Goal: Communication & Community: Participate in discussion

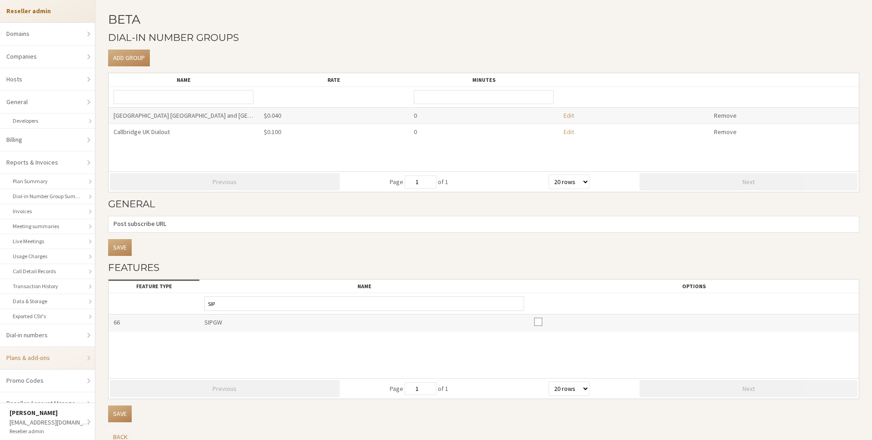
select select "20"
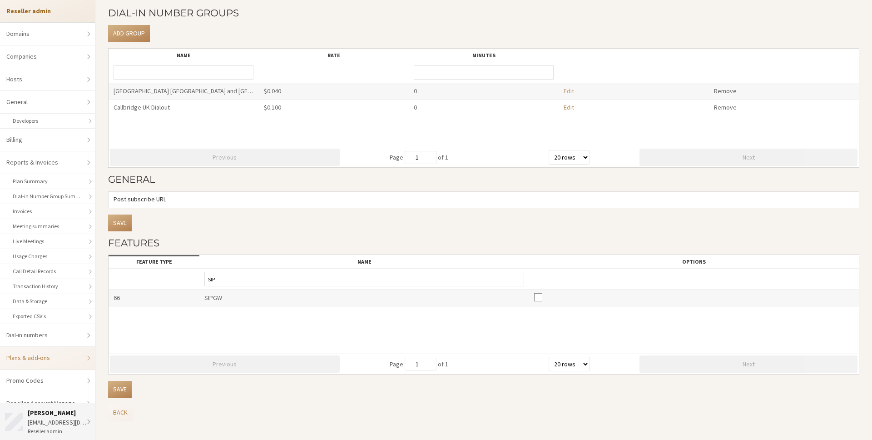
click at [68, 423] on div "[EMAIL_ADDRESS][DOMAIN_NAME]" at bounding box center [59, 422] width 63 height 10
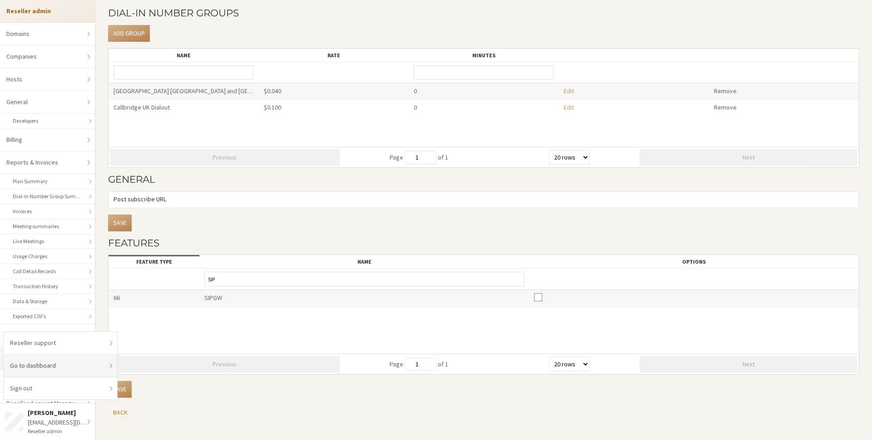
click at [95, 371] on link "Go to dashboard" at bounding box center [61, 365] width 114 height 23
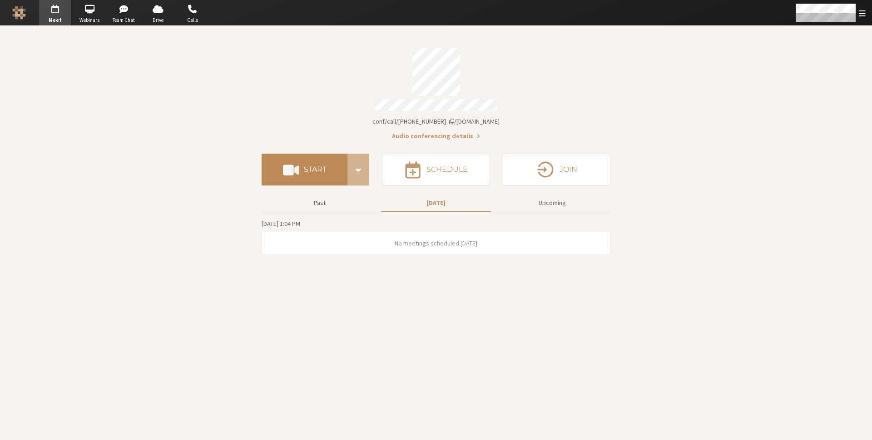
click at [291, 161] on span at bounding box center [291, 169] width 16 height 16
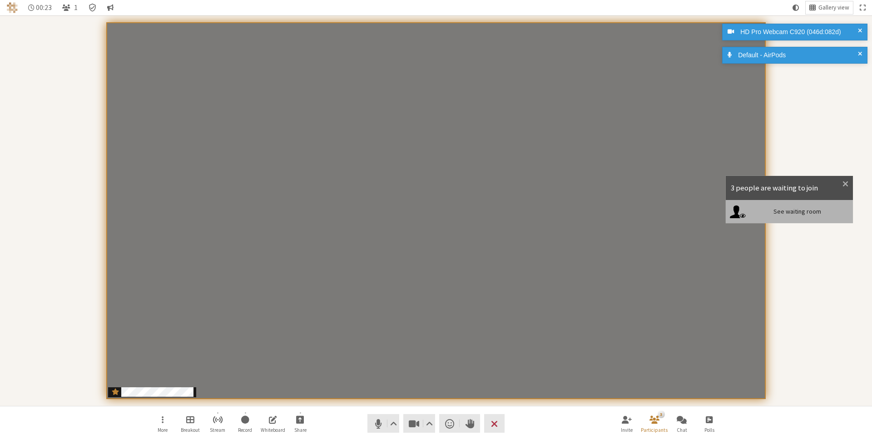
click at [811, 215] on div "See waiting room" at bounding box center [789, 211] width 127 height 23
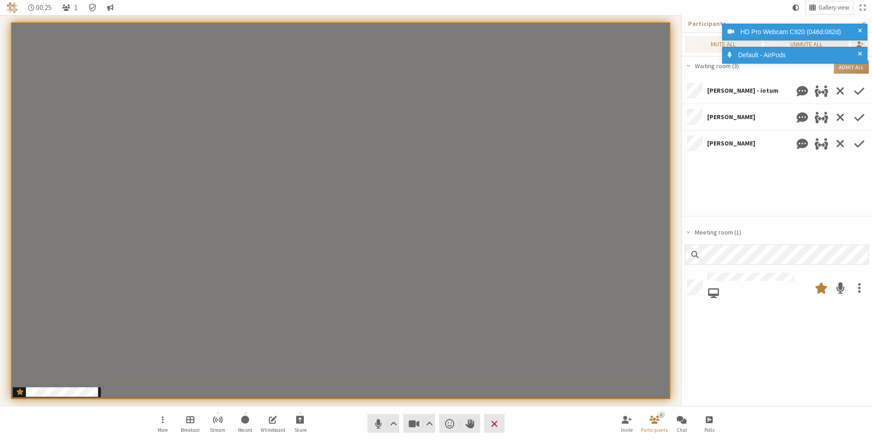
click at [861, 52] on span at bounding box center [860, 55] width 4 height 10
click at [858, 27] on span at bounding box center [860, 32] width 4 height 10
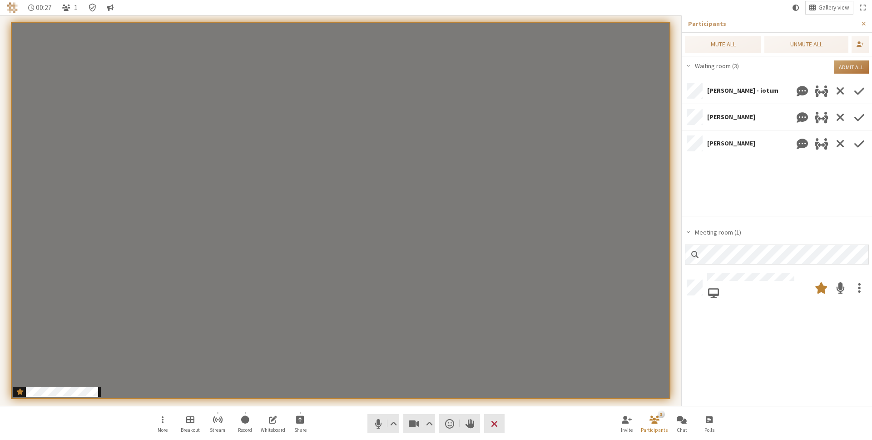
click at [857, 67] on button "Admit all" at bounding box center [851, 66] width 35 height 13
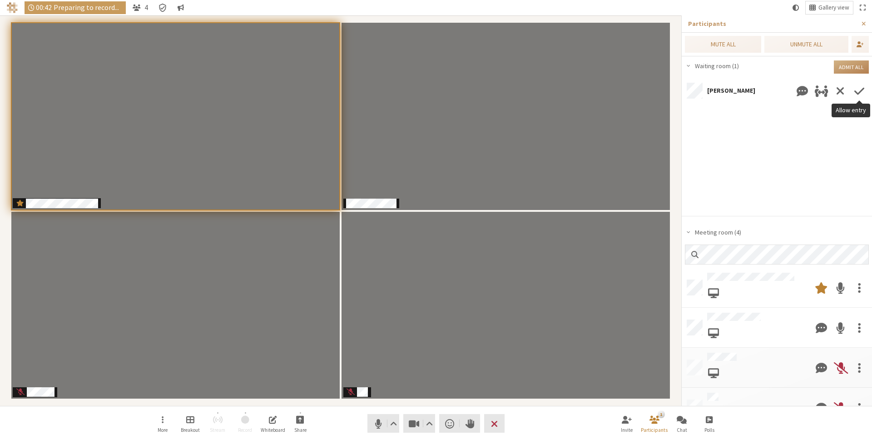
click at [860, 87] on span "Allow entry" at bounding box center [859, 91] width 10 height 16
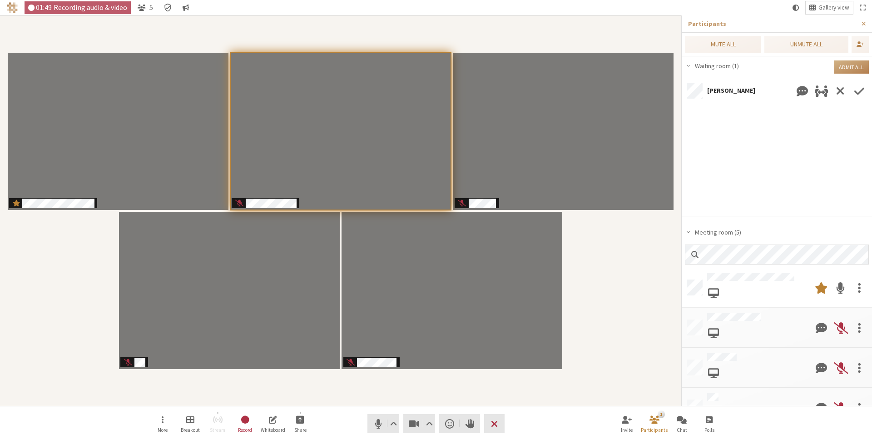
click at [862, 87] on span "Allow entry" at bounding box center [859, 91] width 10 height 16
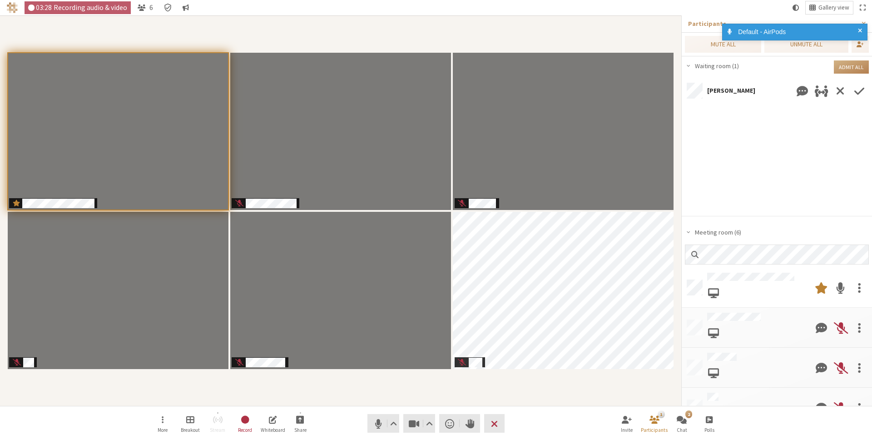
click at [861, 91] on span "Allow entry" at bounding box center [859, 91] width 10 height 16
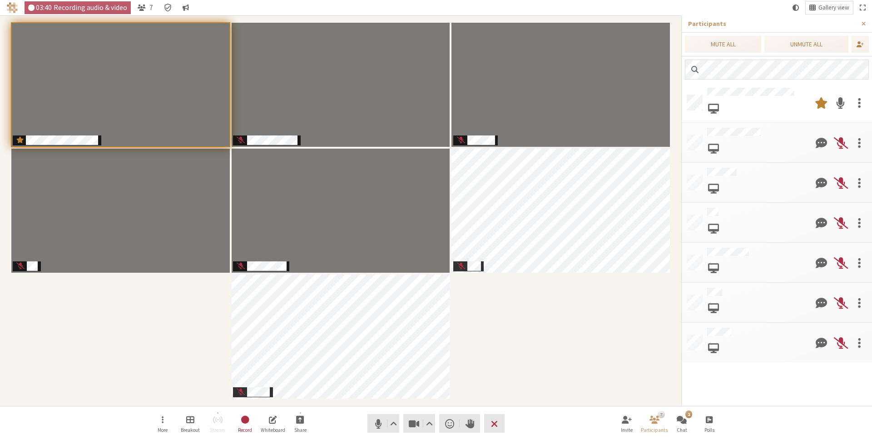
click at [625, 376] on div "Participants" at bounding box center [340, 210] width 669 height 377
click at [375, 422] on span "Mute (⌘+Shift+A)" at bounding box center [378, 423] width 13 height 13
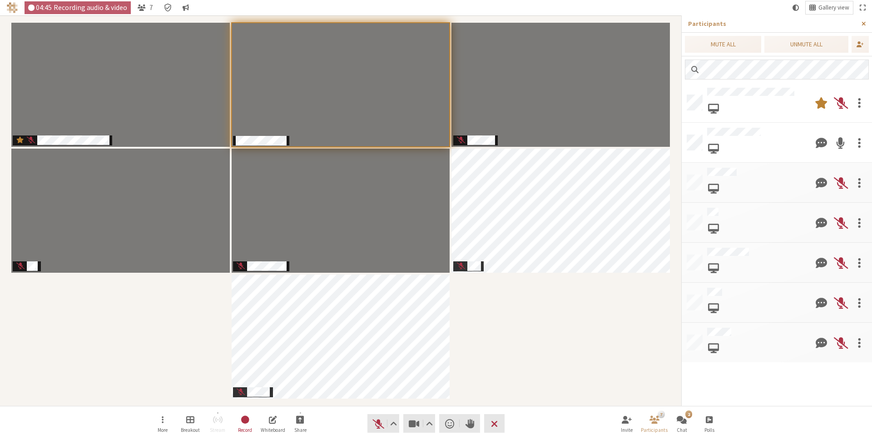
click at [862, 21] on span "Close sidebar" at bounding box center [864, 23] width 4 height 7
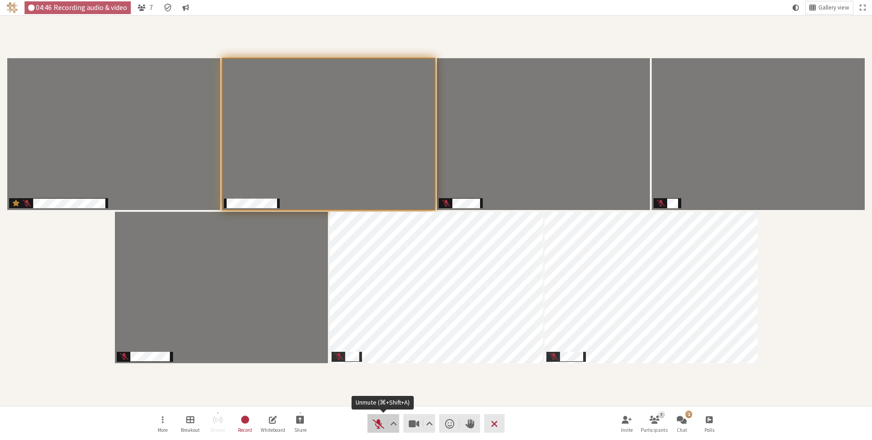
click at [379, 421] on span "Unmute (⌘+Shift+A)" at bounding box center [378, 423] width 13 height 13
click at [430, 382] on div "Participants" at bounding box center [435, 210] width 859 height 377
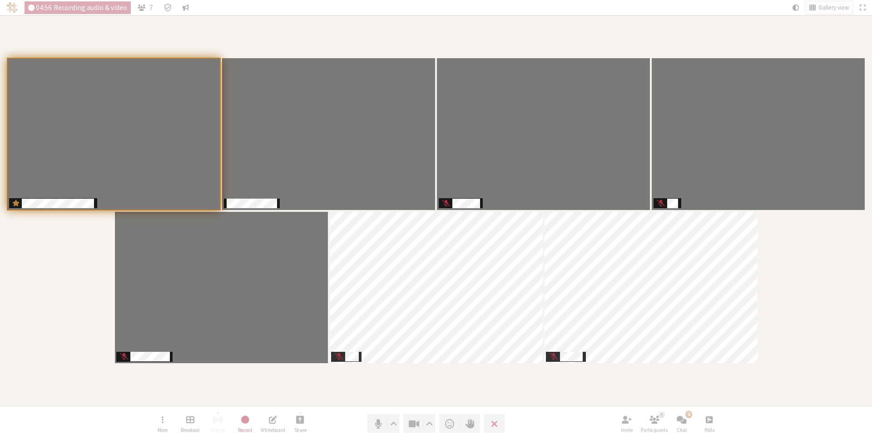
click at [431, 383] on div "Participants" at bounding box center [435, 210] width 859 height 377
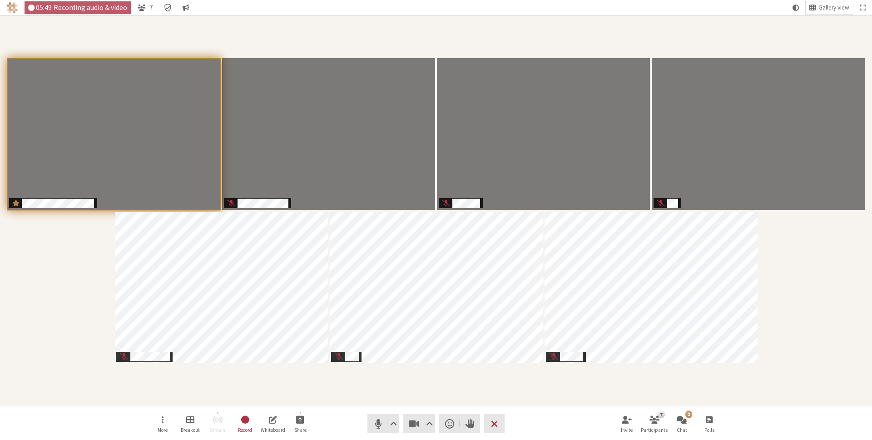
click at [690, 375] on div "Participants" at bounding box center [435, 210] width 859 height 377
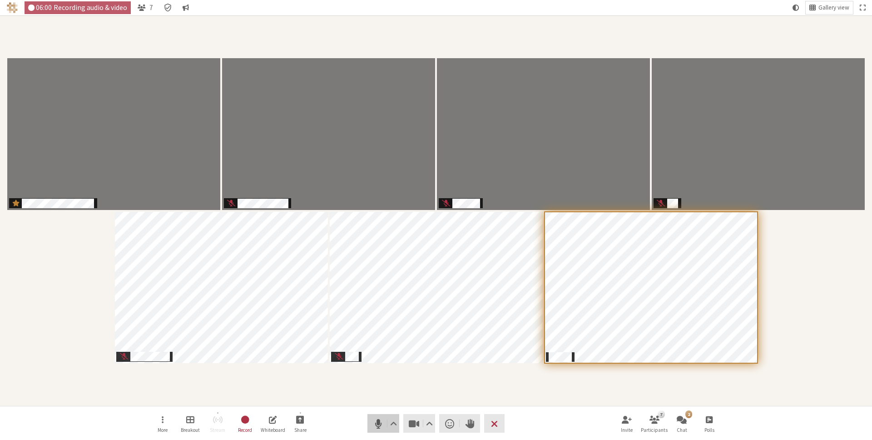
click at [374, 429] on span "Mute (⌘+Shift+A)" at bounding box center [378, 423] width 13 height 13
click at [684, 421] on span "Open chat" at bounding box center [682, 419] width 10 height 10
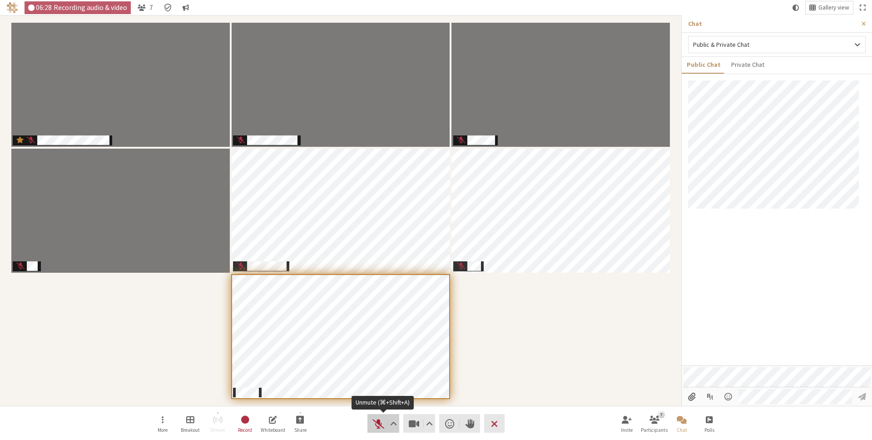
click at [378, 421] on span "Unmute (⌘+Shift+A)" at bounding box center [378, 423] width 13 height 13
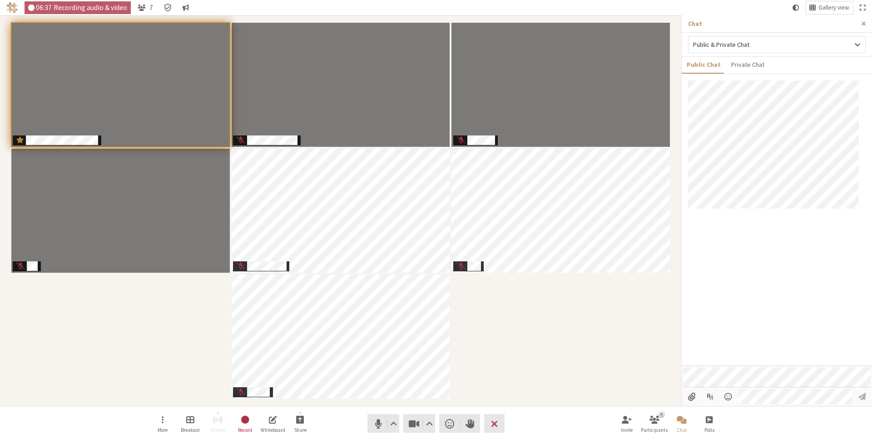
click at [864, 21] on span "Close sidebar" at bounding box center [864, 23] width 4 height 7
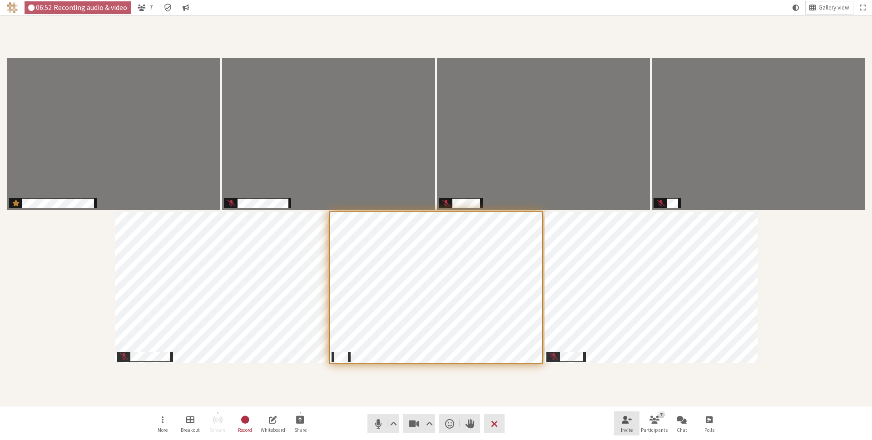
click at [631, 419] on span "Invite participants (⌘+Shift+I)" at bounding box center [627, 419] width 10 height 10
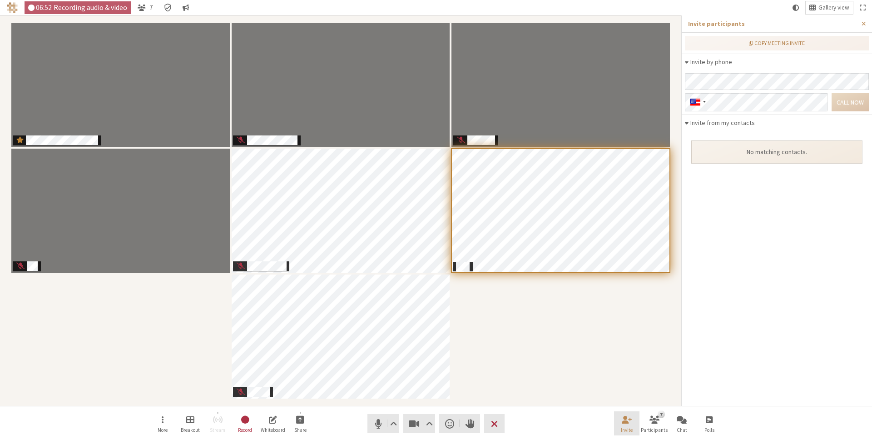
scroll to position [232, 177]
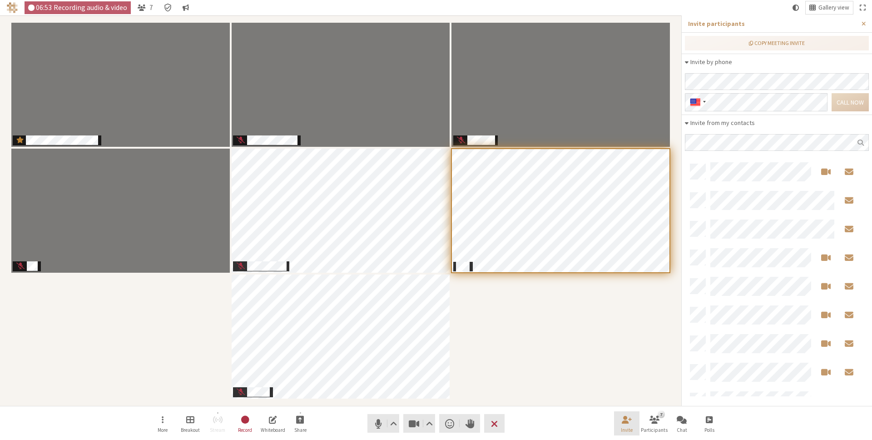
click at [631, 419] on span "Invite participants (⌘+Shift+I)" at bounding box center [627, 419] width 10 height 10
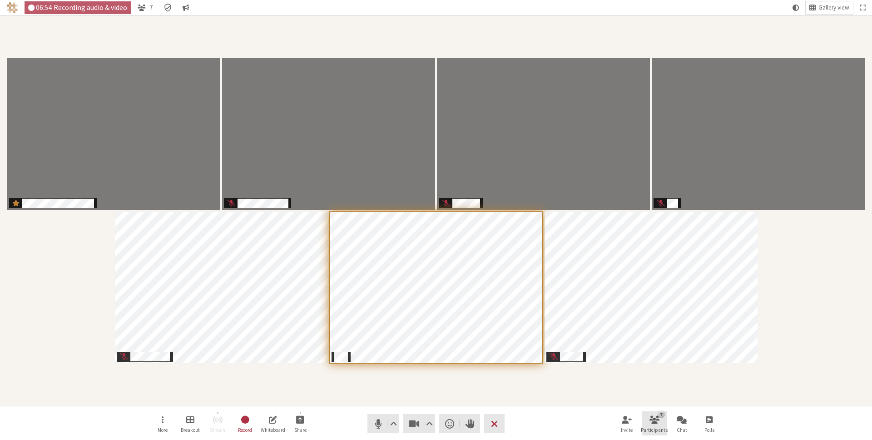
click at [659, 418] on span "Open participant list" at bounding box center [654, 419] width 10 height 10
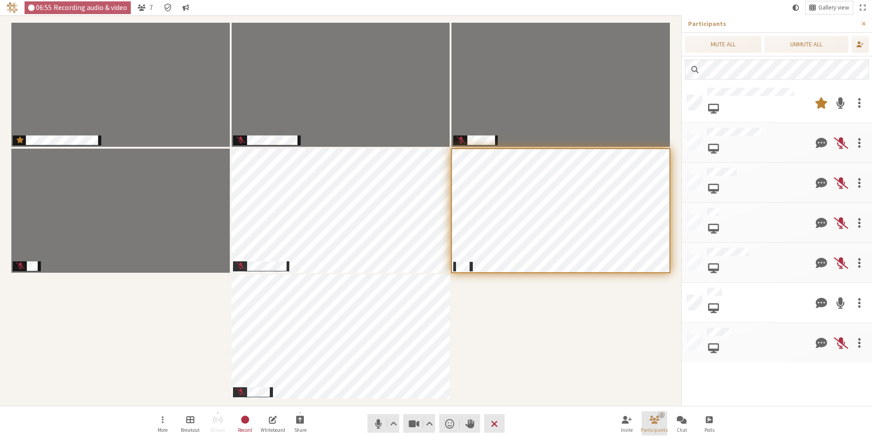
click at [659, 418] on span "Close participant list" at bounding box center [654, 419] width 10 height 10
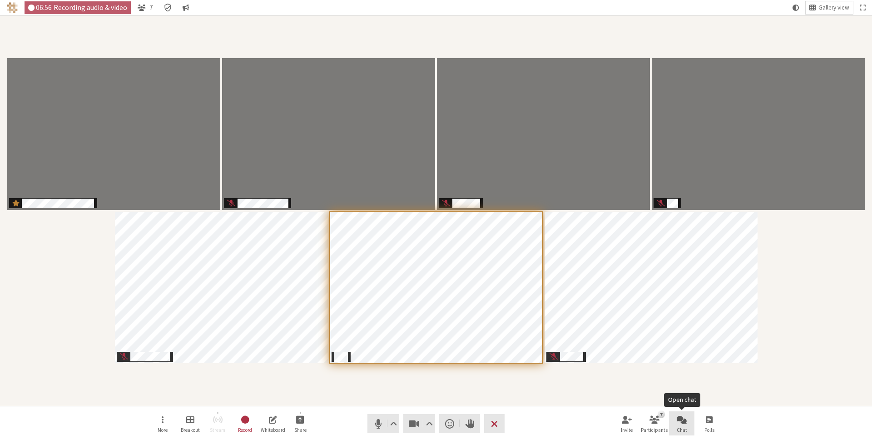
click at [690, 429] on button "Chat" at bounding box center [681, 423] width 25 height 25
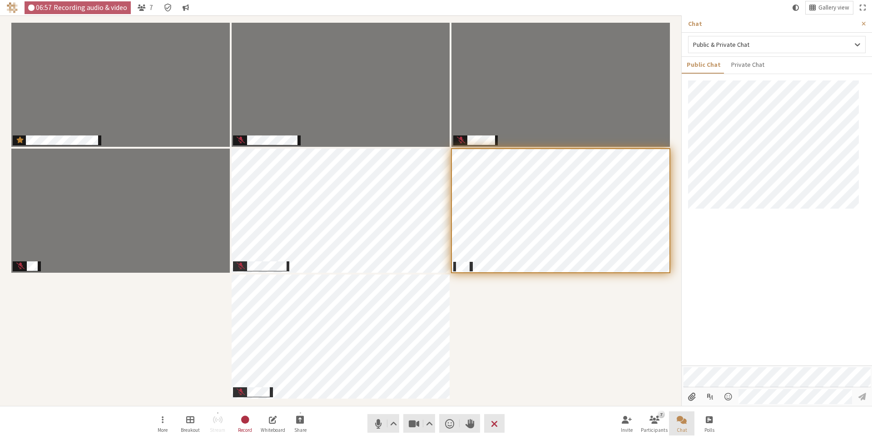
click at [690, 429] on button "Chat" at bounding box center [681, 423] width 25 height 25
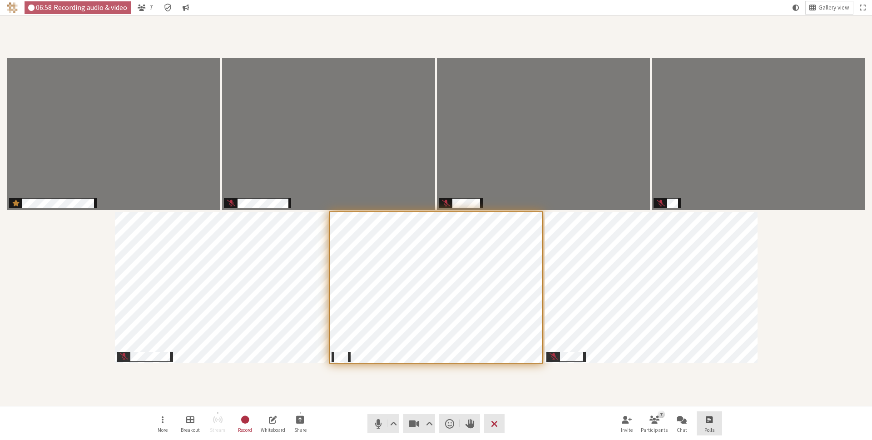
click at [707, 425] on button "Polls" at bounding box center [709, 423] width 25 height 25
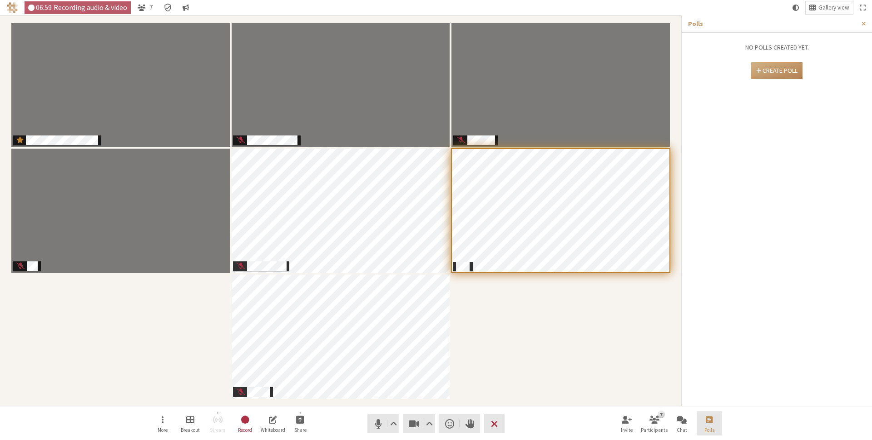
click at [707, 424] on button "Polls" at bounding box center [709, 423] width 25 height 25
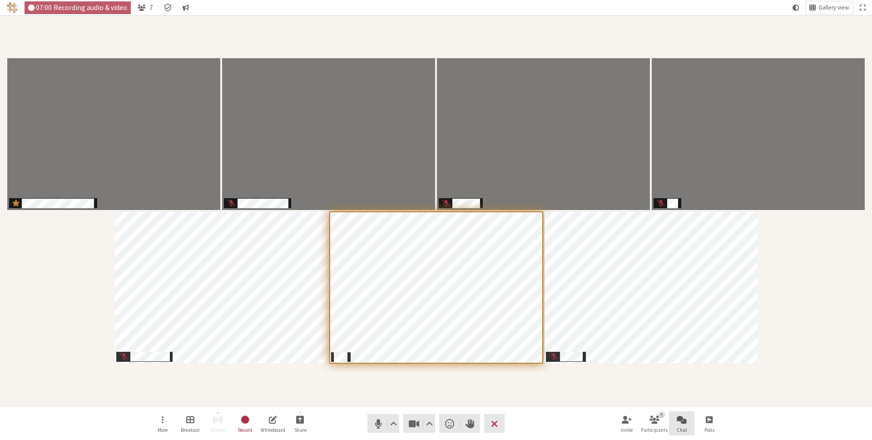
click at [687, 423] on button "Chat" at bounding box center [681, 423] width 25 height 25
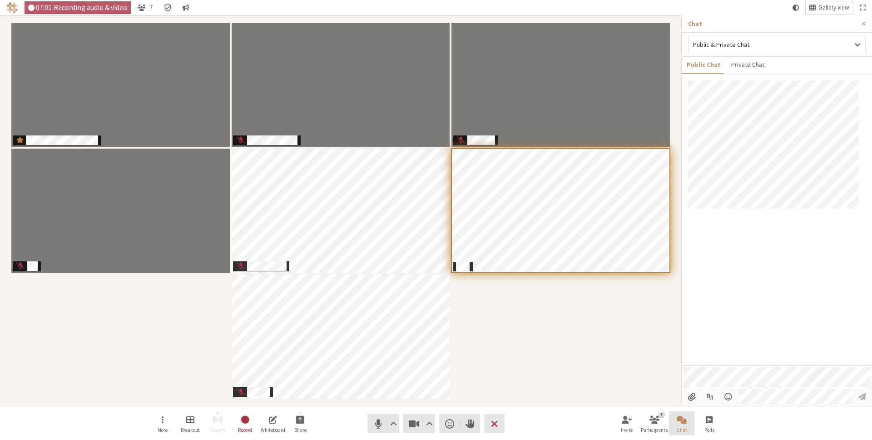
click at [687, 423] on button "Chat" at bounding box center [681, 423] width 25 height 25
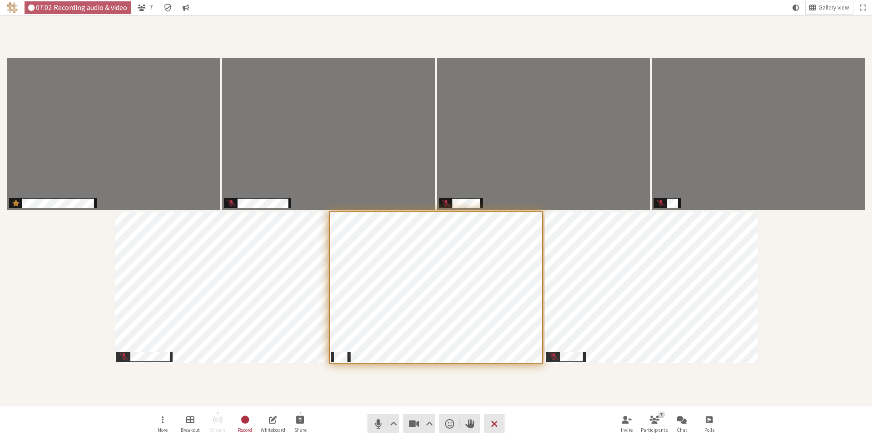
click at [703, 395] on div "Participants" at bounding box center [435, 210] width 859 height 377
click at [341, 348] on span "Participants" at bounding box center [342, 351] width 10 height 12
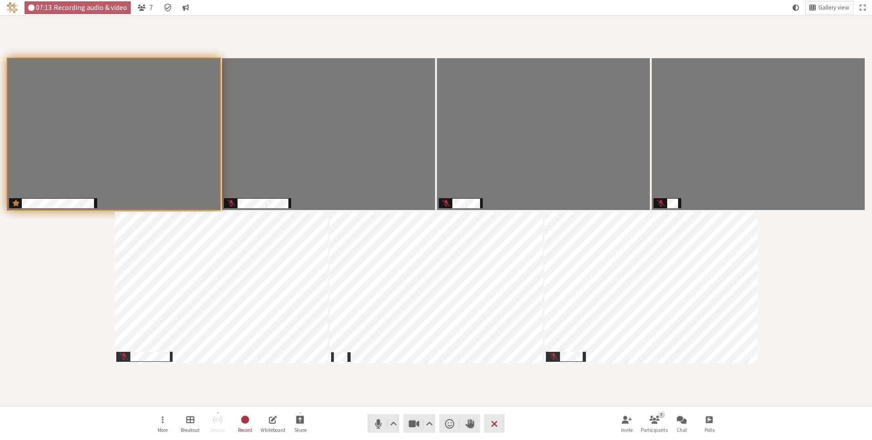
click at [347, 370] on div "Participants" at bounding box center [435, 210] width 859 height 377
click at [340, 348] on span "Participants" at bounding box center [342, 351] width 10 height 12
click at [372, 372] on div "Participants" at bounding box center [435, 210] width 859 height 377
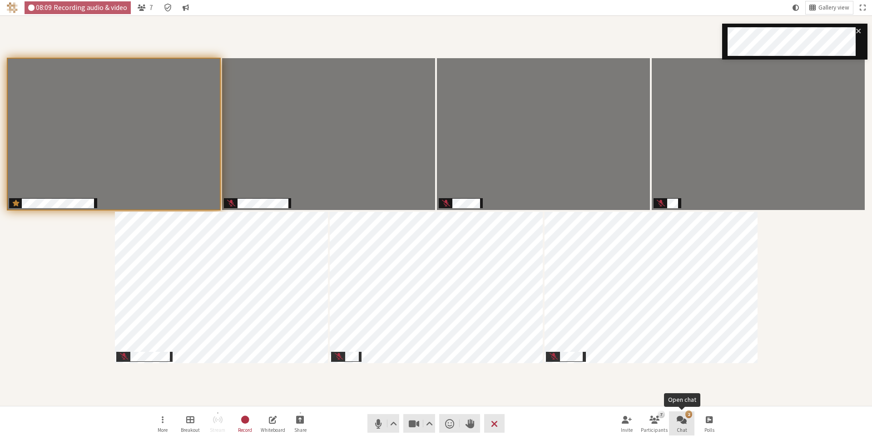
click at [686, 422] on span "Open chat" at bounding box center [682, 419] width 10 height 10
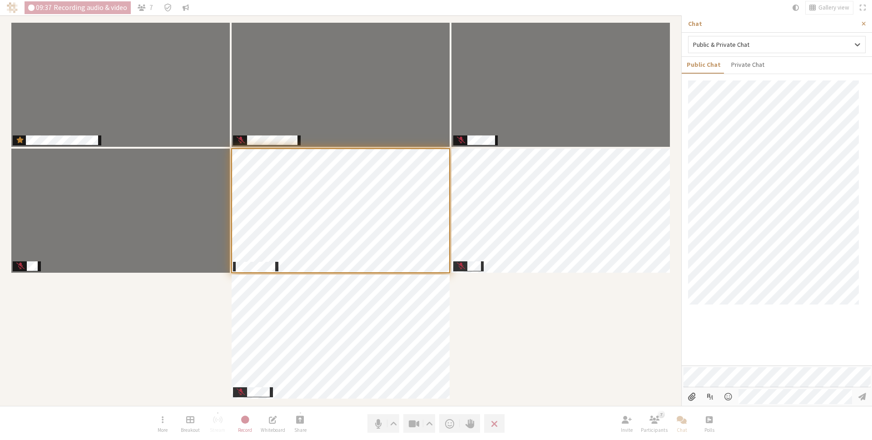
click at [812, 328] on div at bounding box center [777, 222] width 190 height 285
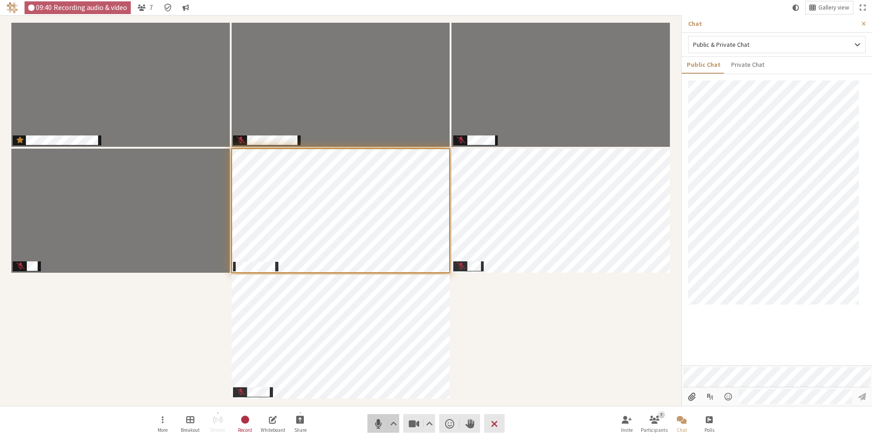
click at [369, 423] on button "Audio" at bounding box center [383, 423] width 32 height 19
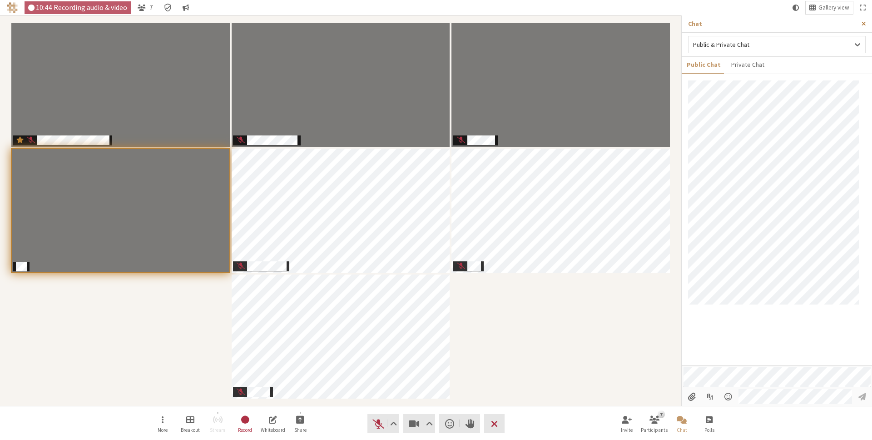
click at [864, 22] on span "Close sidebar" at bounding box center [864, 23] width 4 height 7
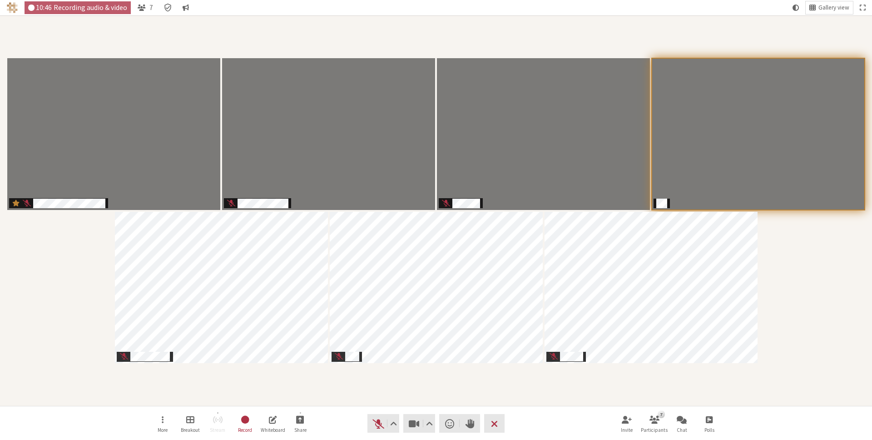
click at [807, 306] on div "Participants" at bounding box center [435, 210] width 859 height 377
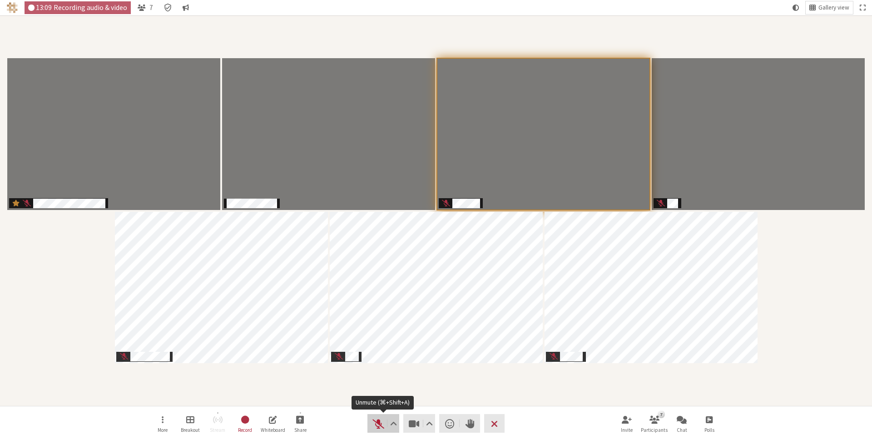
click at [382, 425] on span "Unmute (⌘+Shift+A)" at bounding box center [378, 423] width 13 height 13
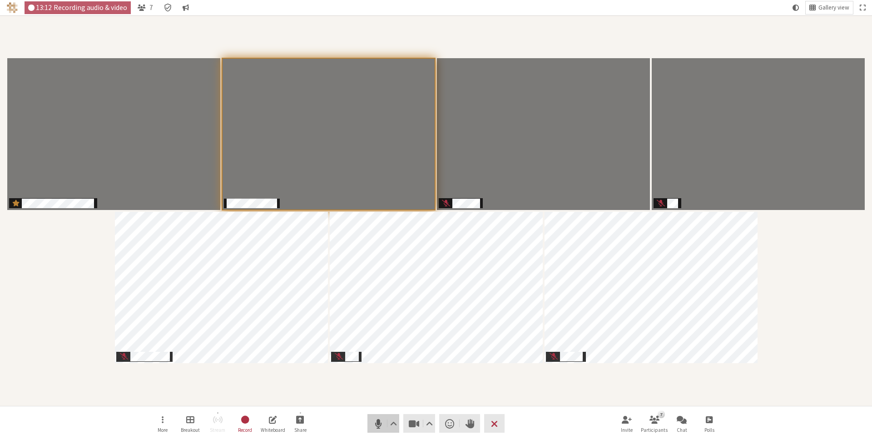
click at [375, 424] on span "Mute (⌘+Shift+A)" at bounding box center [378, 423] width 13 height 13
click at [375, 424] on span "Unmute (⌘+Shift+A)" at bounding box center [378, 423] width 13 height 13
click at [780, 244] on div "Participants" at bounding box center [435, 210] width 859 height 377
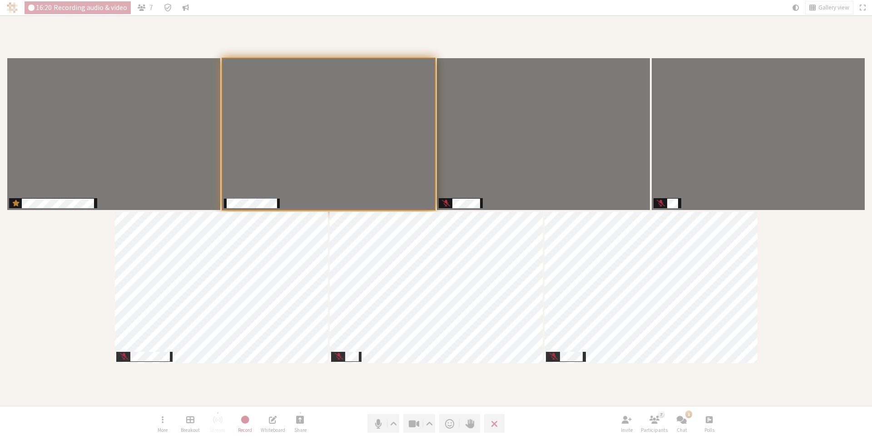
click at [779, 244] on div "Participants" at bounding box center [435, 210] width 859 height 377
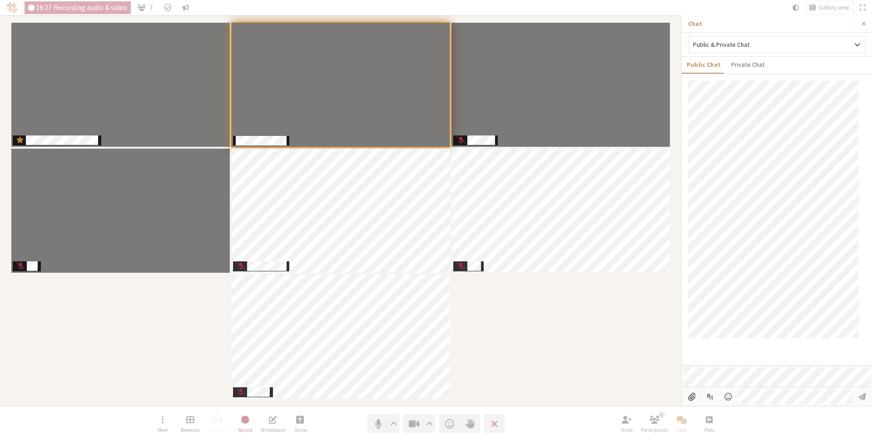
click at [830, 349] on div at bounding box center [777, 222] width 190 height 285
click at [833, 349] on div at bounding box center [777, 222] width 190 height 285
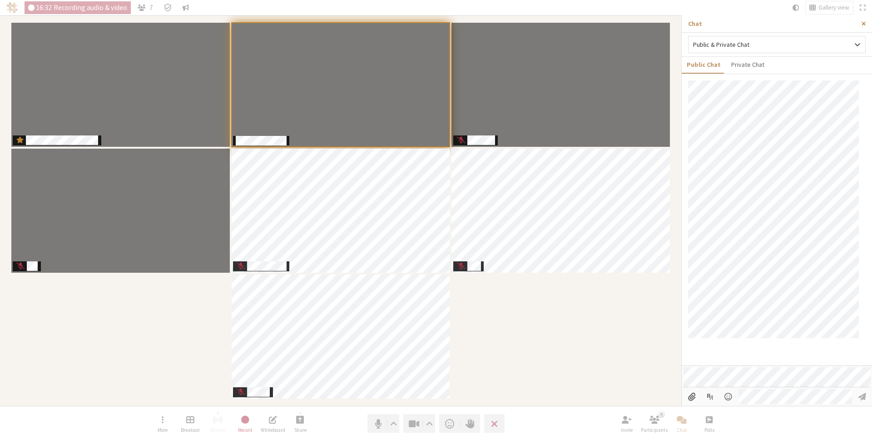
click at [865, 22] on span "Close sidebar" at bounding box center [864, 23] width 4 height 7
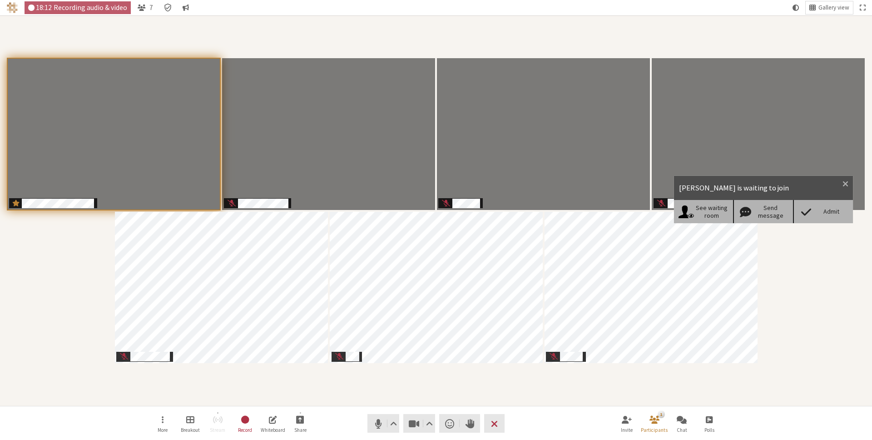
click at [818, 213] on div "Admit" at bounding box center [831, 212] width 35 height 8
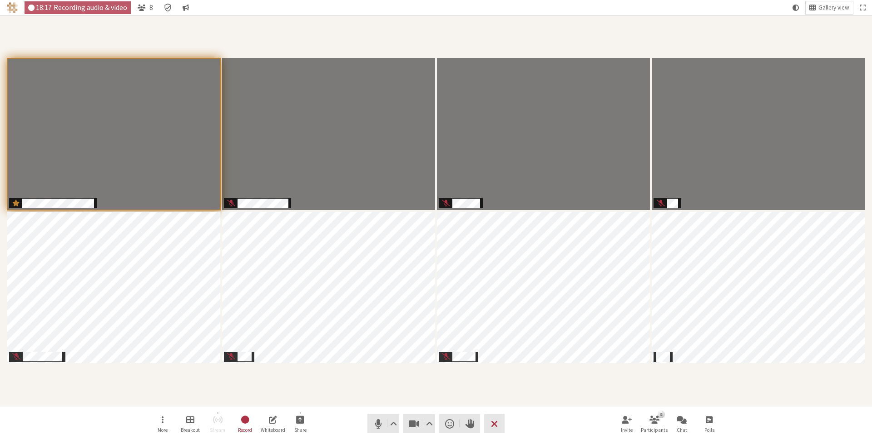
click at [436, 388] on div "Participants" at bounding box center [435, 210] width 859 height 377
click at [597, 387] on div "Participants" at bounding box center [435, 210] width 859 height 377
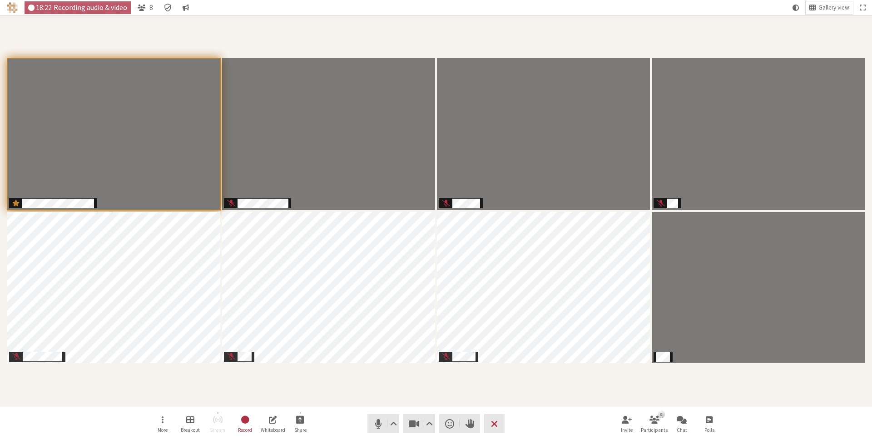
click at [710, 382] on div "Participants" at bounding box center [435, 210] width 859 height 377
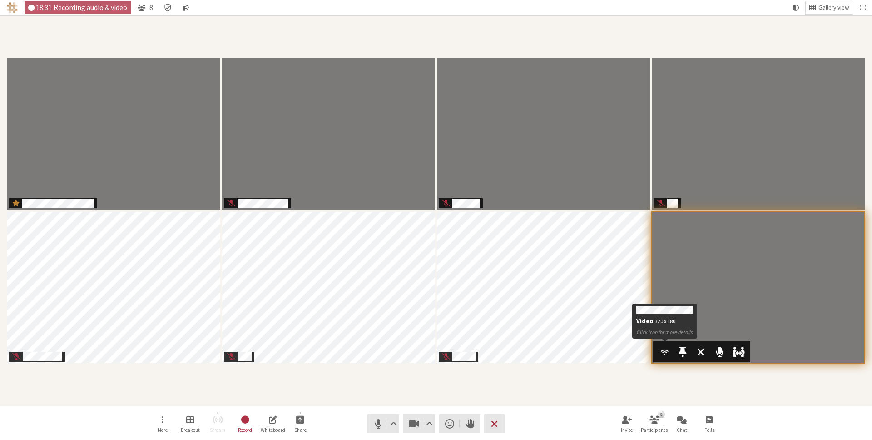
click at [662, 349] on span "Participants" at bounding box center [664, 351] width 10 height 12
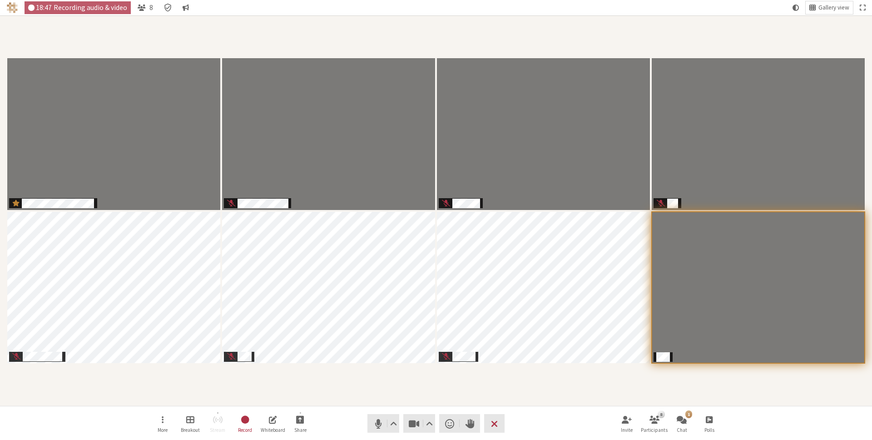
click at [723, 378] on div "Participants" at bounding box center [435, 210] width 859 height 377
click at [684, 425] on button "1 Chat" at bounding box center [681, 423] width 25 height 25
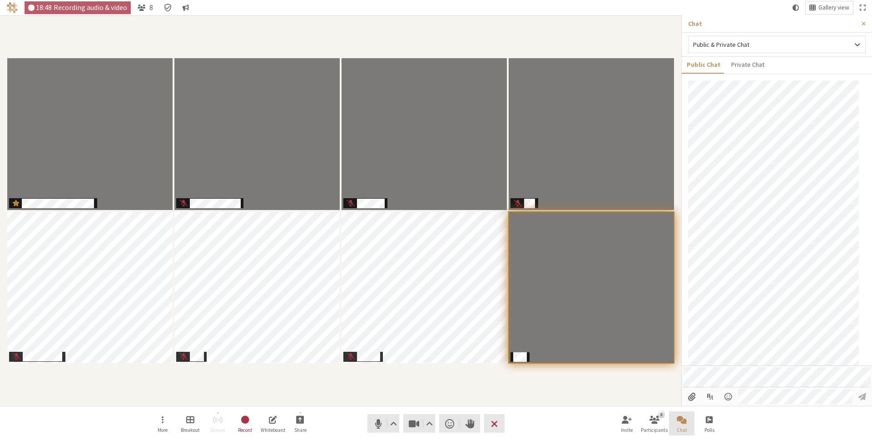
scroll to position [60, 0]
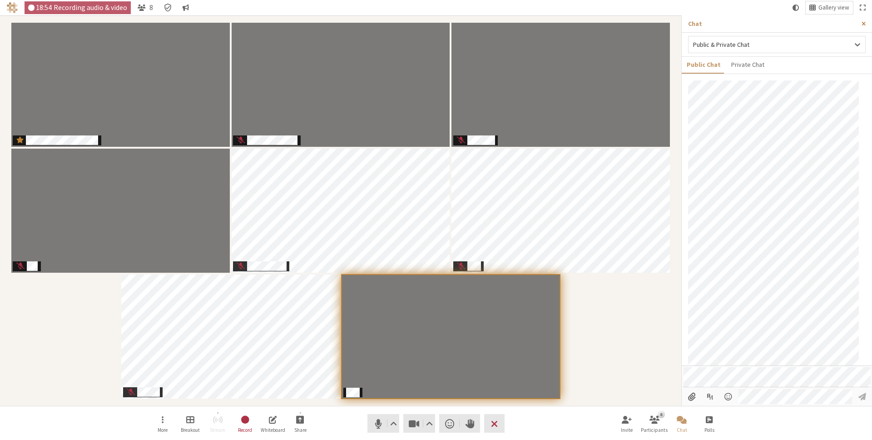
click at [865, 24] on span "Close sidebar" at bounding box center [864, 23] width 4 height 7
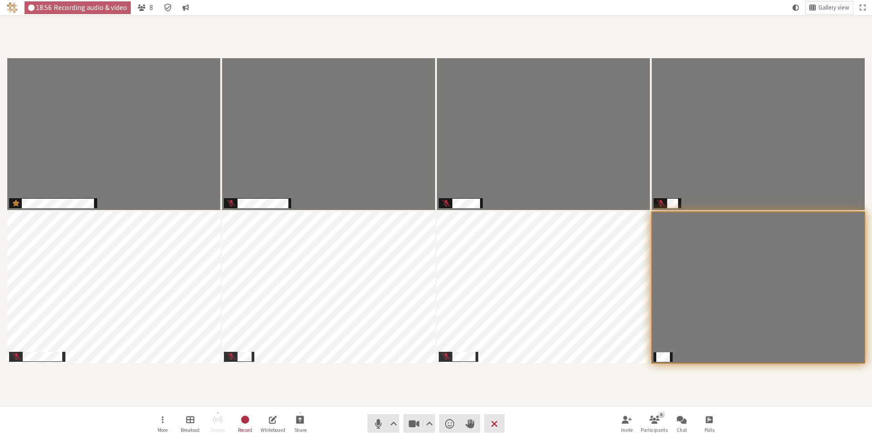
click at [543, 389] on div "Participants" at bounding box center [435, 210] width 859 height 377
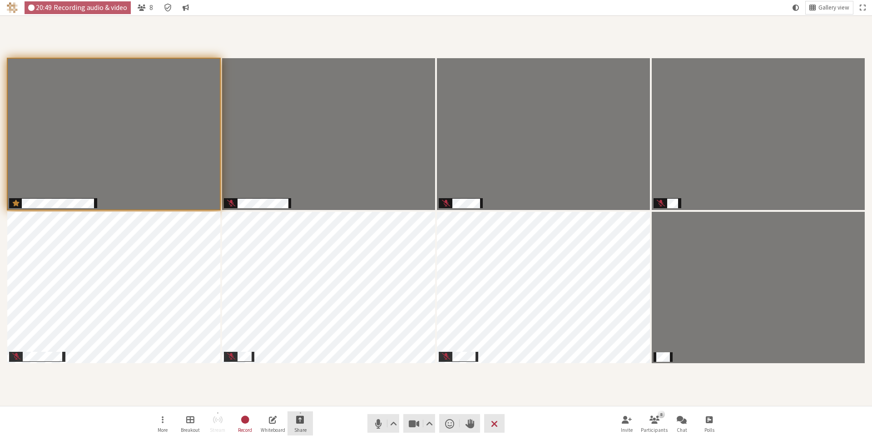
click at [302, 425] on button "Share" at bounding box center [299, 423] width 25 height 25
click at [686, 414] on span "Open chat" at bounding box center [682, 419] width 10 height 10
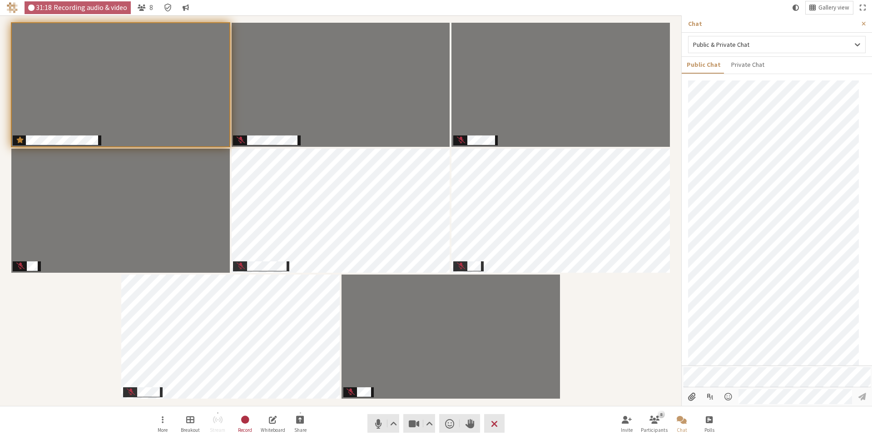
scroll to position [349, 0]
click at [644, 301] on div "Participants" at bounding box center [340, 210] width 669 height 377
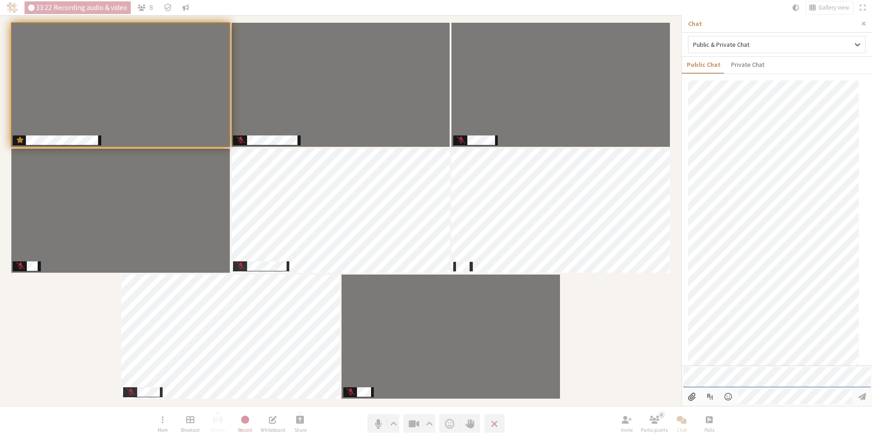
scroll to position [930, 0]
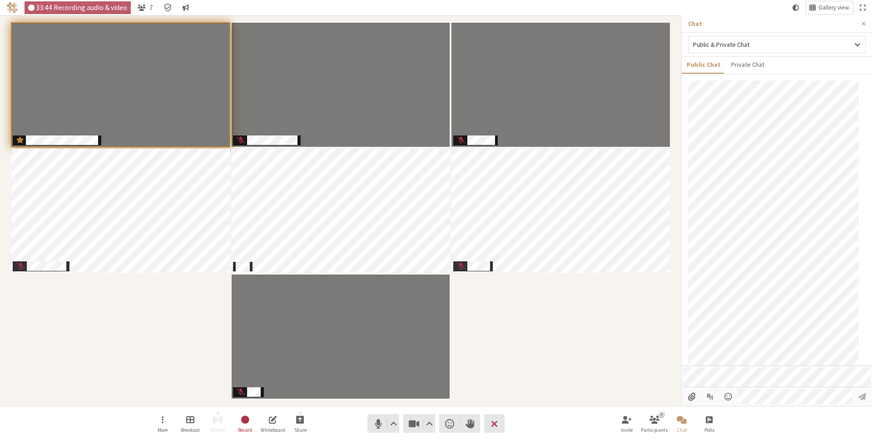
click at [636, 301] on div "Participants" at bounding box center [340, 210] width 669 height 377
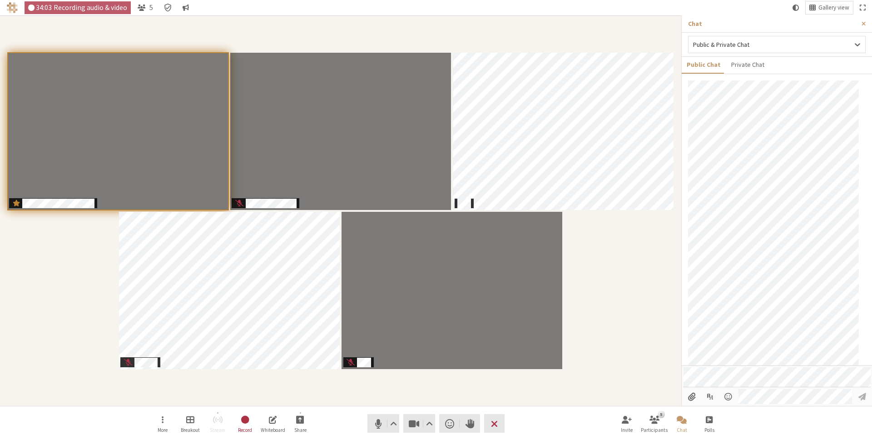
scroll to position [985, 0]
click at [147, 46] on div "Participants" at bounding box center [340, 210] width 669 height 377
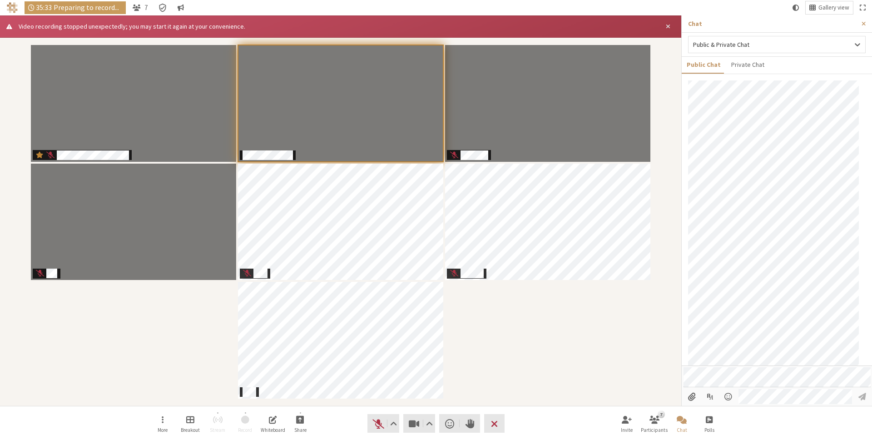
click at [669, 25] on span "Close alert" at bounding box center [668, 26] width 5 height 7
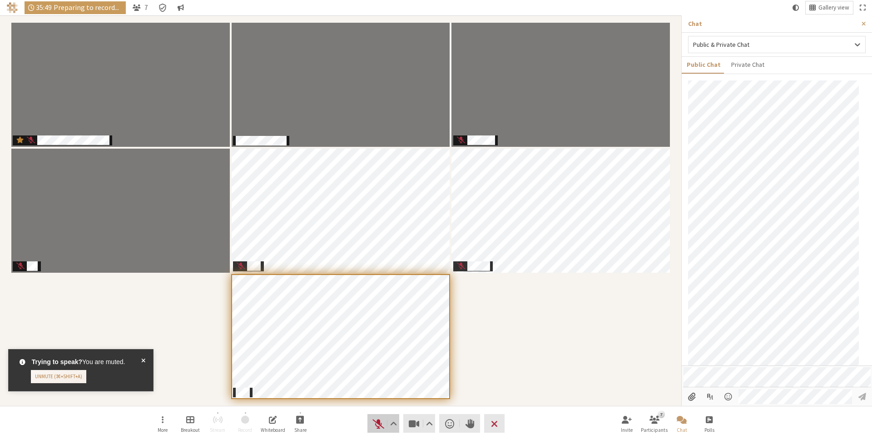
click at [378, 421] on span "Unmute (⌘+Shift+A)" at bounding box center [378, 423] width 13 height 13
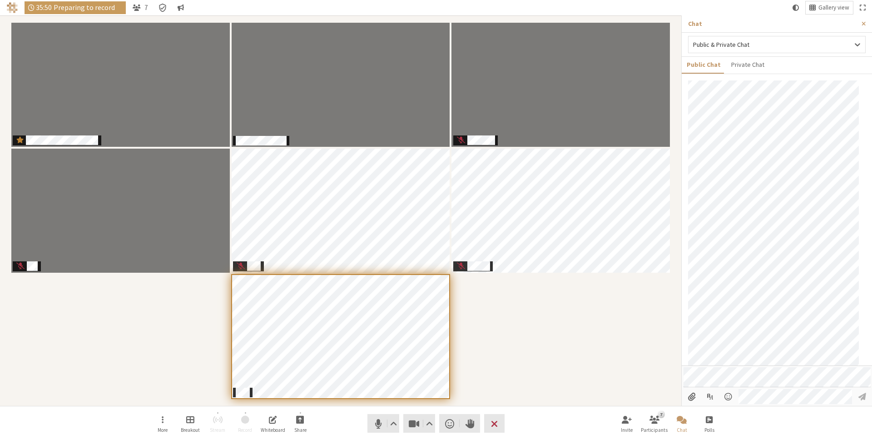
click at [528, 361] on div "Participants" at bounding box center [340, 210] width 669 height 377
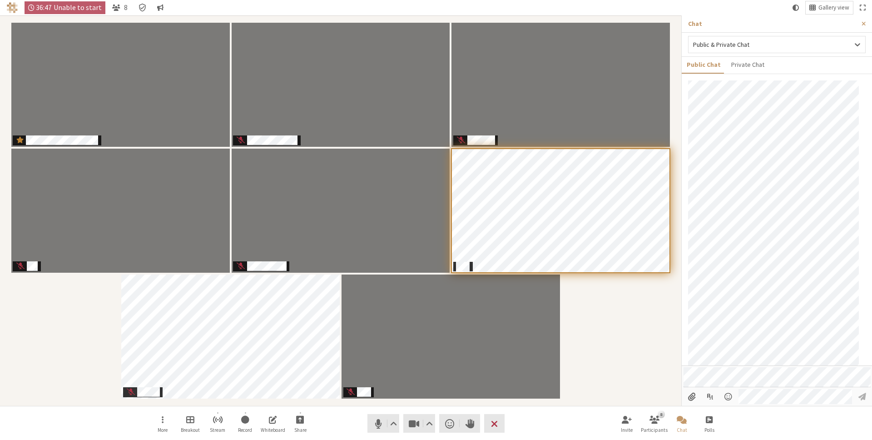
click at [610, 321] on div "Participants" at bounding box center [340, 210] width 669 height 377
click at [644, 324] on div "Participants" at bounding box center [340, 210] width 669 height 377
click at [617, 371] on div "Participants" at bounding box center [340, 210] width 669 height 377
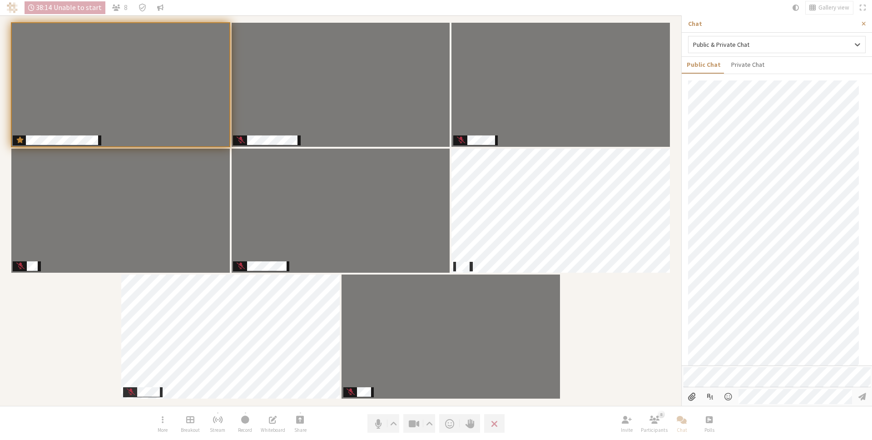
click at [652, 294] on div "Participants" at bounding box center [340, 210] width 669 height 377
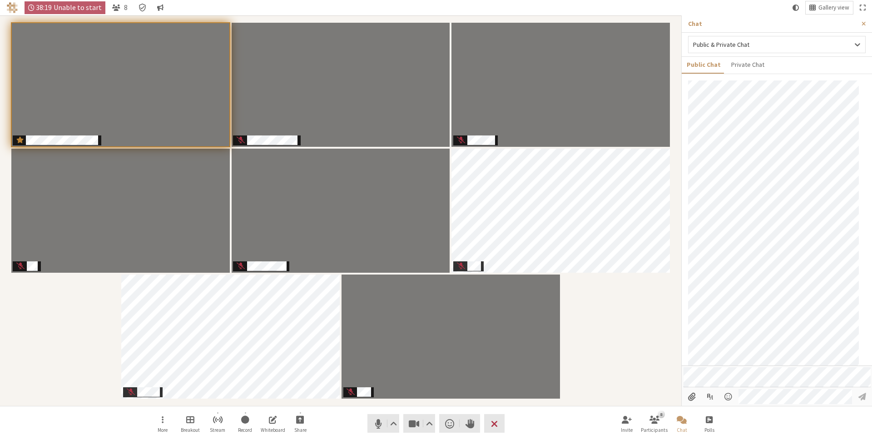
click at [652, 294] on div "Participants" at bounding box center [340, 210] width 669 height 377
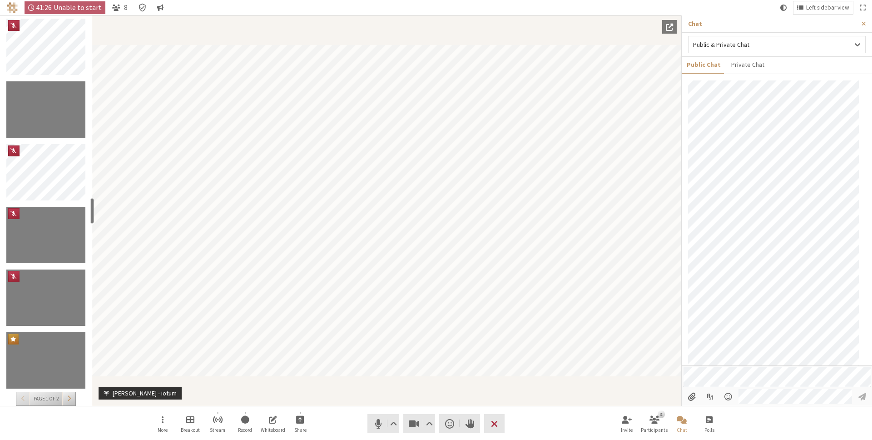
scroll to position [1108, 0]
click at [835, 12] on button "Left sidebar view" at bounding box center [822, 7] width 59 height 13
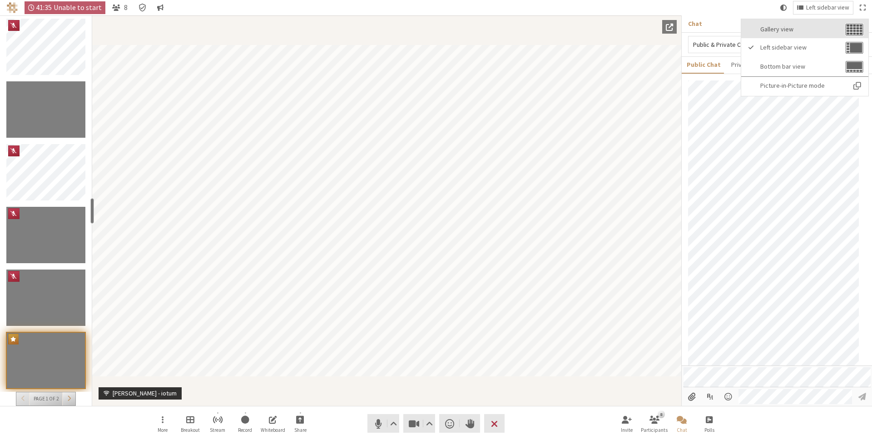
click at [847, 32] on img "Gallery view" at bounding box center [854, 29] width 19 height 13
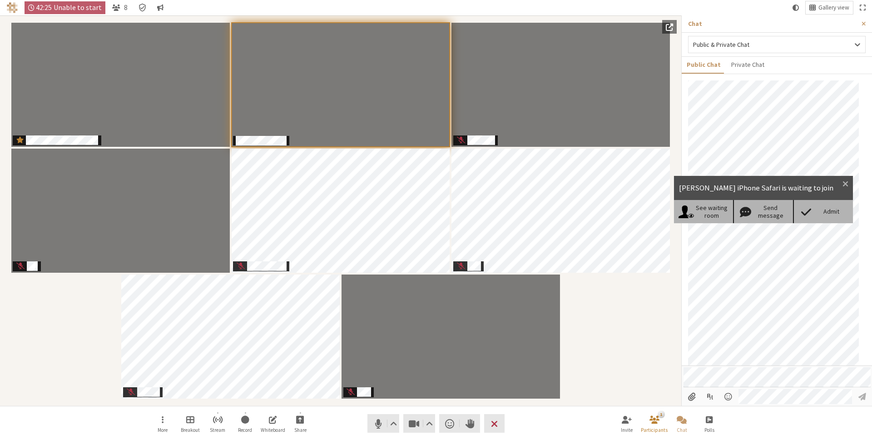
click at [813, 208] on span at bounding box center [806, 211] width 16 height 13
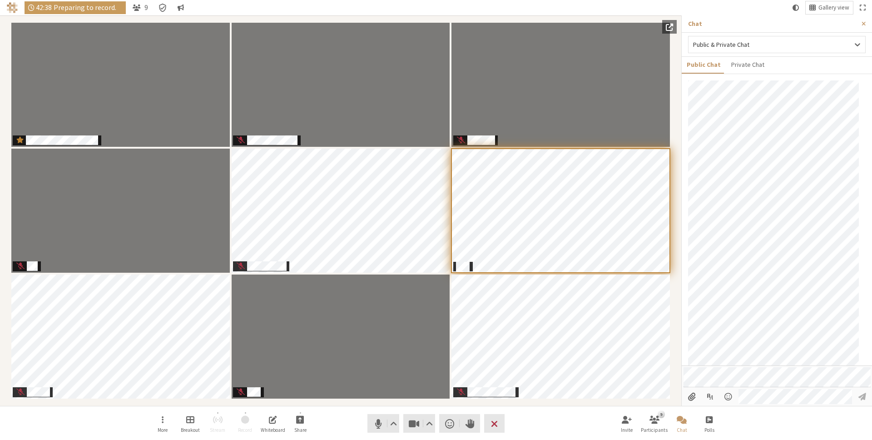
click at [560, 432] on nav "More Breakout Stream Record Whiteboard Share Audio Video Send a reaction Raise …" at bounding box center [436, 423] width 572 height 34
